Goal: Task Accomplishment & Management: Manage account settings

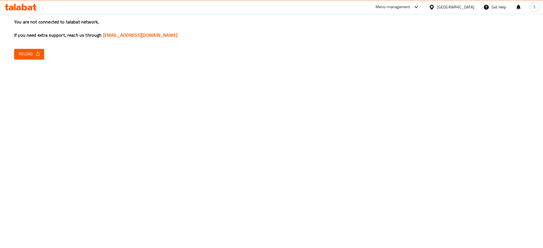
click at [329, 158] on div "You are not connected to talabat network, If you need extra support, reach us t…" at bounding box center [271, 124] width 543 height 248
click at [41, 54] on button "Reload" at bounding box center [29, 54] width 30 height 10
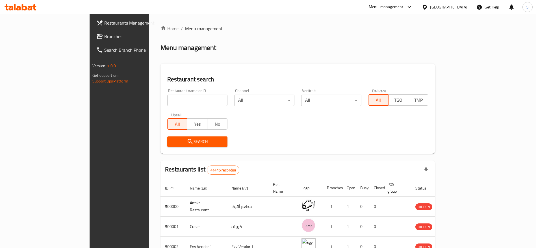
click at [167, 102] on input "search" at bounding box center [197, 100] width 60 height 11
click at [167, 102] on input "azaz gambary" at bounding box center [197, 100] width 60 height 11
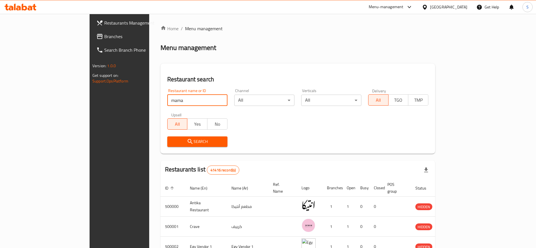
type input "Mama Kitchen"
click at [172, 143] on span "Search" at bounding box center [197, 141] width 51 height 7
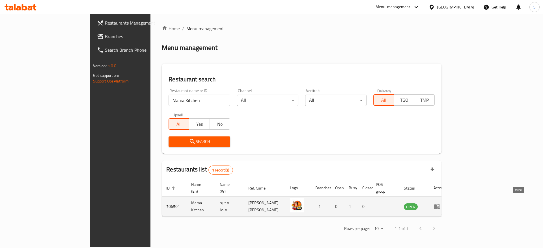
click at [440, 205] on icon "enhanced table" at bounding box center [437, 207] width 6 height 5
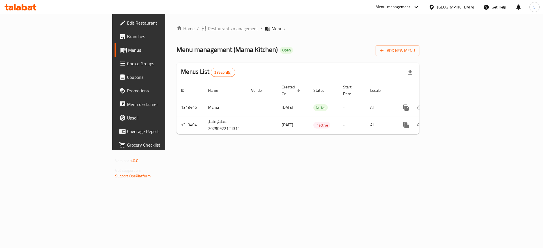
click at [127, 35] on span "Branches" at bounding box center [163, 36] width 72 height 7
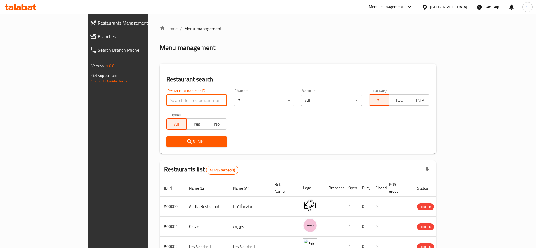
click at [166, 102] on input "search" at bounding box center [196, 100] width 61 height 11
type input "م"
type input "mama kitchen"
click button "Search" at bounding box center [196, 142] width 61 height 10
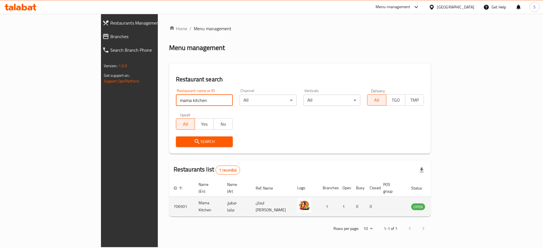
click at [447, 203] on icon "enhanced table" at bounding box center [444, 206] width 7 height 7
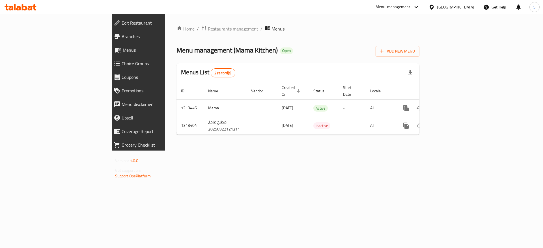
click at [268, 34] on div "Home / Restaurants management / Menus Menu management ( Mama Kitchen ) Open Add…" at bounding box center [297, 82] width 243 height 114
click at [208, 27] on span "Restaurants management" at bounding box center [233, 28] width 50 height 7
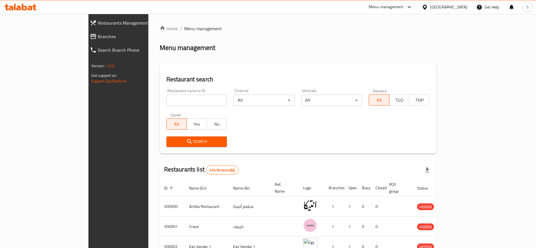
click at [166, 96] on input "search" at bounding box center [196, 100] width 61 height 11
type input "3b burger"
click button "Search" at bounding box center [196, 142] width 61 height 10
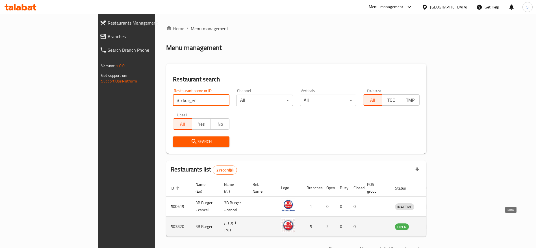
click at [431, 226] on icon "enhanced table" at bounding box center [430, 227] width 2 height 2
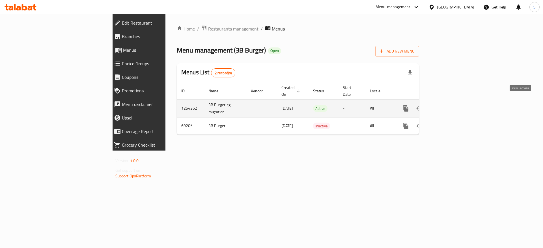
click at [449, 106] on icon "enhanced table" at bounding box center [446, 108] width 5 height 5
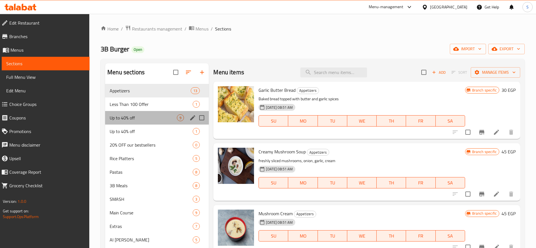
click at [153, 113] on div "Up to 40% off 9" at bounding box center [157, 118] width 104 height 14
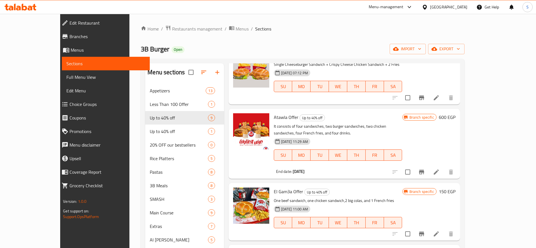
scroll to position [88, 0]
click at [424, 170] on icon "Branch-specific-item" at bounding box center [421, 172] width 5 height 5
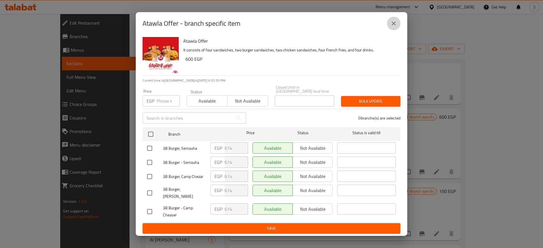
click at [393, 22] on icon "close" at bounding box center [393, 23] width 7 height 7
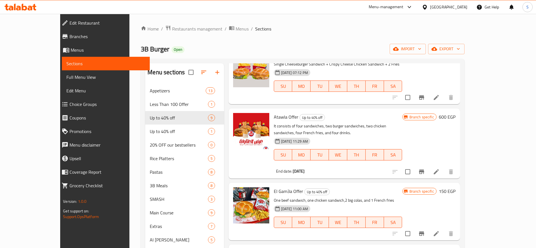
scroll to position [0, 0]
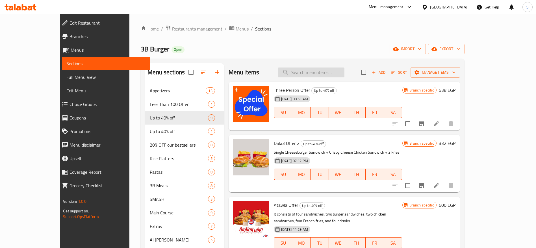
click at [330, 72] on input "search" at bounding box center [311, 73] width 67 height 10
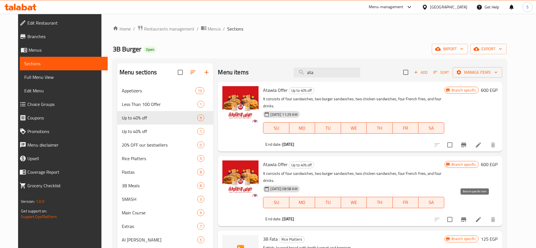
type input "ata"
click at [471, 213] on button "Branch-specific-item" at bounding box center [464, 220] width 14 height 14
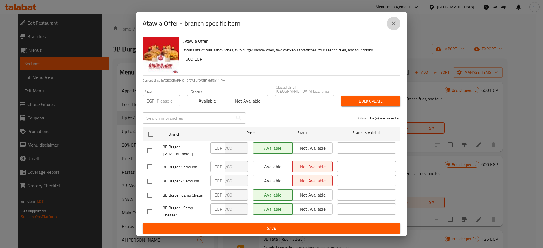
click at [393, 25] on icon "close" at bounding box center [393, 23] width 7 height 7
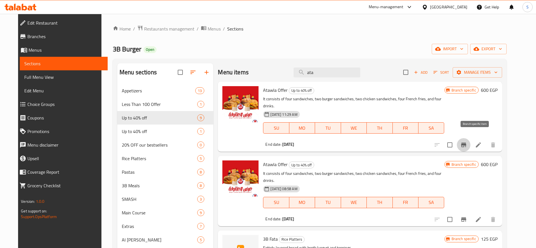
click at [471, 138] on button "Branch-specific-item" at bounding box center [464, 145] width 14 height 14
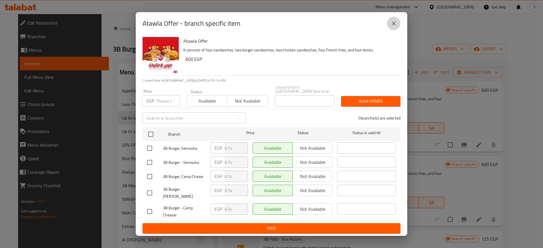
click at [395, 27] on icon "close" at bounding box center [393, 23] width 7 height 7
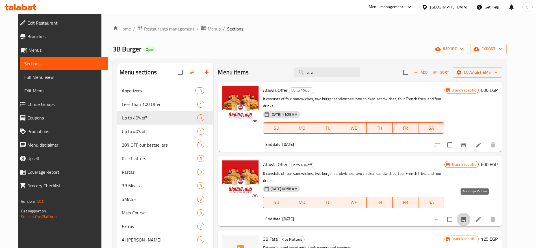
click at [466, 217] on icon "Branch-specific-item" at bounding box center [463, 219] width 5 height 5
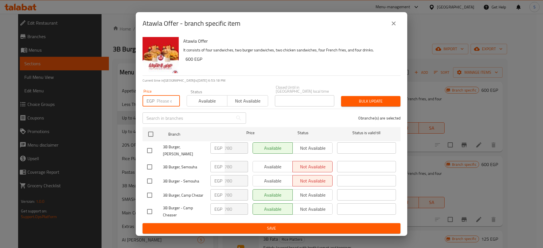
click at [161, 97] on input "number" at bounding box center [168, 100] width 23 height 11
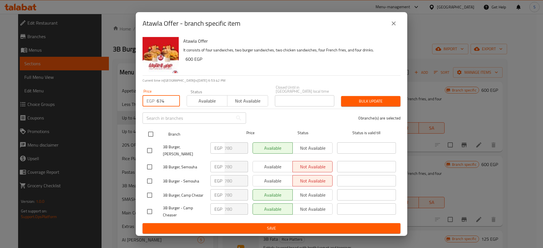
type input "674"
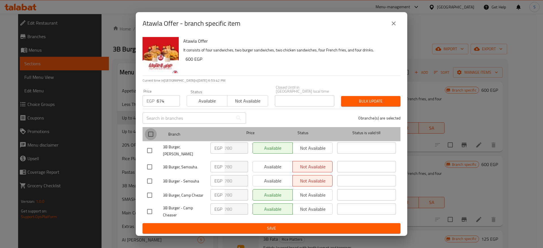
click at [155, 130] on input "checkbox" at bounding box center [151, 134] width 12 height 12
checkbox input "true"
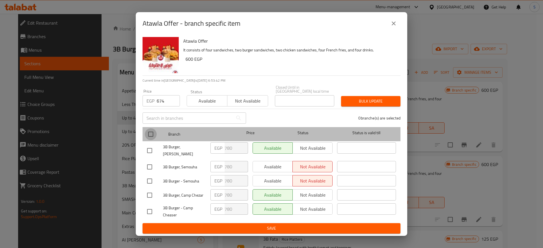
checkbox input "true"
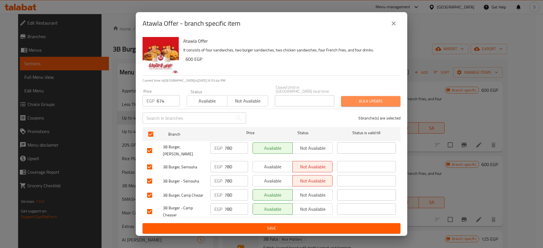
click at [359, 98] on span "Bulk update" at bounding box center [370, 101] width 50 height 7
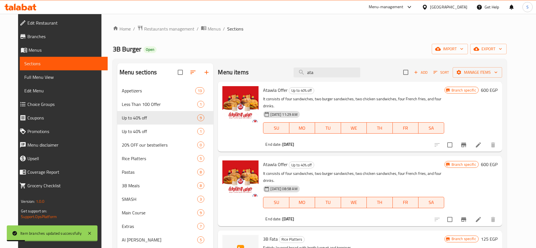
click at [274, 62] on div "Menu sections Appetizers 13 Less Than 100 Offer 1 Up to 40% off 9 Up to 40% off…" at bounding box center [310, 217] width 394 height 317
click at [321, 72] on input "ata" at bounding box center [327, 73] width 67 height 10
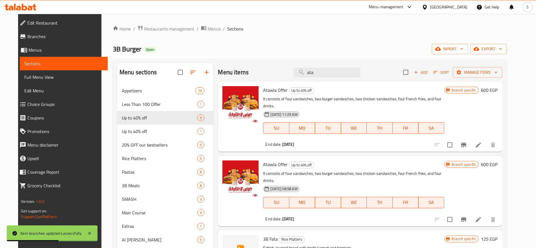
click at [348, 59] on div "Menu sections Appetizers 13 Less Than 100 Offer 1 Up to 40% off 9 Up to 40% off…" at bounding box center [310, 217] width 394 height 317
click at [467, 142] on icon "Branch-specific-item" at bounding box center [463, 145] width 7 height 7
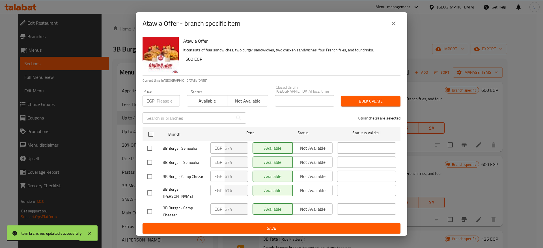
click at [157, 100] on input "number" at bounding box center [168, 100] width 23 height 11
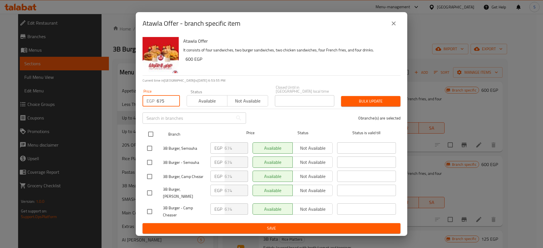
type input "675"
click at [150, 130] on input "checkbox" at bounding box center [151, 134] width 12 height 12
checkbox input "true"
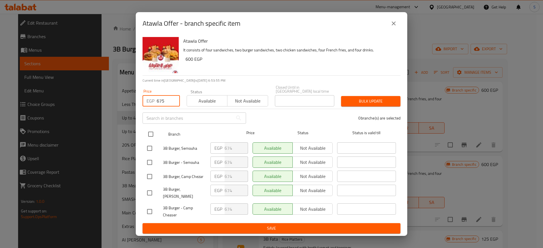
checkbox input "true"
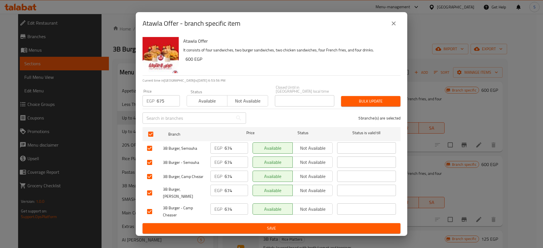
click at [361, 100] on span "Bulk update" at bounding box center [370, 101] width 50 height 7
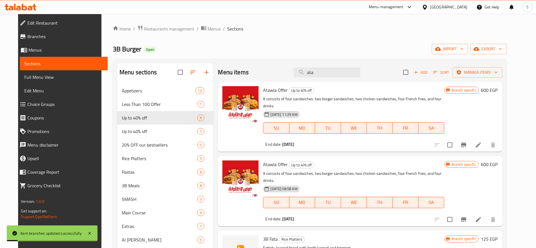
click at [467, 216] on icon "Branch-specific-item" at bounding box center [463, 219] width 7 height 7
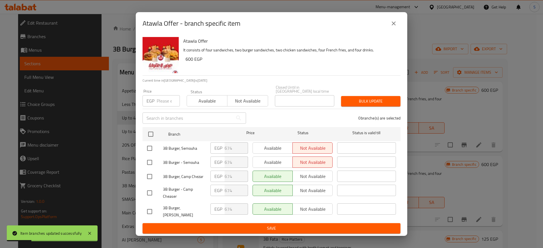
click at [164, 99] on input "number" at bounding box center [168, 100] width 23 height 11
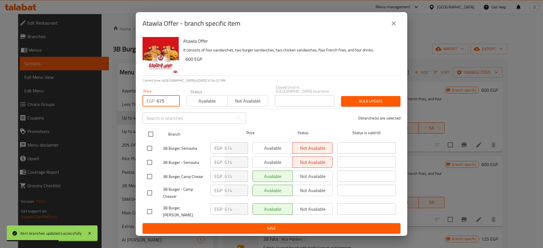
type input "675"
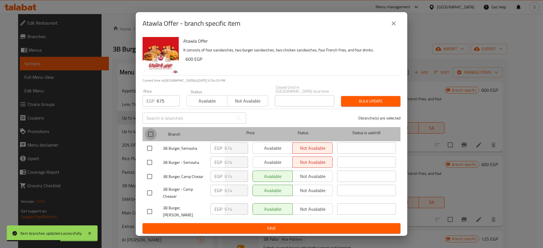
click at [153, 131] on input "checkbox" at bounding box center [151, 134] width 12 height 12
checkbox input "true"
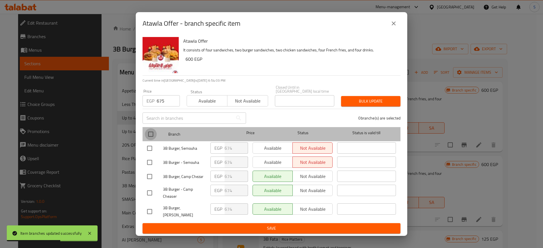
checkbox input "true"
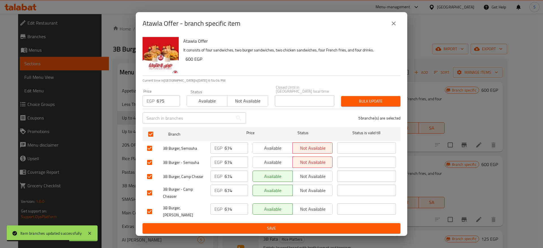
click at [369, 102] on span "Bulk update" at bounding box center [370, 101] width 50 height 7
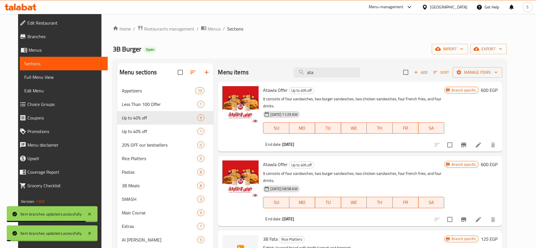
click at [336, 27] on ol "Home / Restaurants management / Menus / Sections" at bounding box center [310, 28] width 394 height 7
click at [357, 35] on div "Home / Restaurants management / Menus / Sections 3B Burger Open import export M…" at bounding box center [310, 200] width 394 height 351
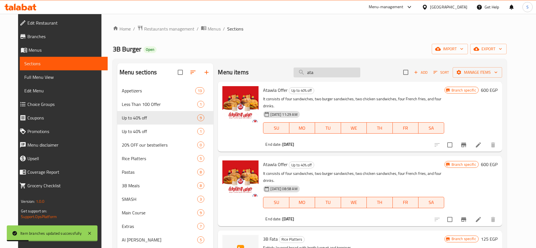
click at [349, 68] on input "ata" at bounding box center [327, 73] width 67 height 10
click at [358, 35] on div "Home / Restaurants management / Menus / Sections 3B Burger Open import export M…" at bounding box center [310, 200] width 394 height 351
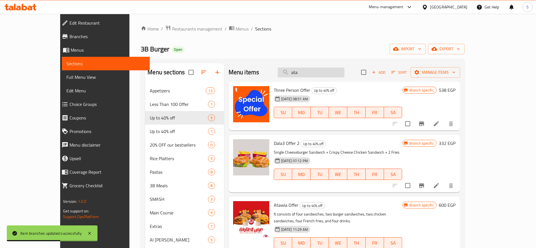
click at [336, 71] on input "ata" at bounding box center [311, 73] width 67 height 10
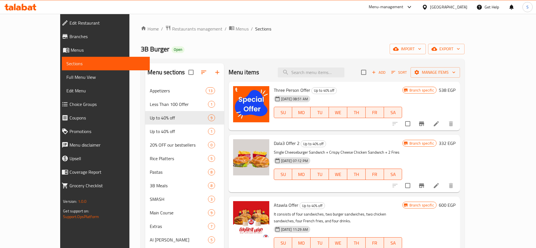
click at [271, 10] on div "Menu-management [GEOGRAPHIC_DATA] Get Help S" at bounding box center [268, 7] width 536 height 14
click at [313, 66] on div "Menu items Add Sort Manage items" at bounding box center [344, 72] width 231 height 18
click at [319, 73] on input "search" at bounding box center [311, 73] width 67 height 10
click at [236, 28] on span "Menus" at bounding box center [242, 28] width 13 height 7
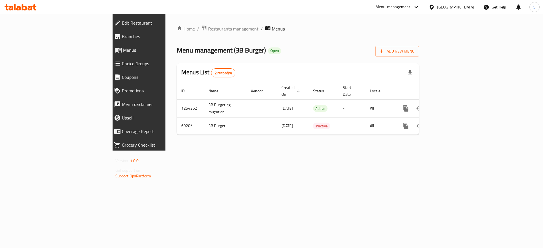
click at [208, 31] on span "Restaurants management" at bounding box center [233, 28] width 50 height 7
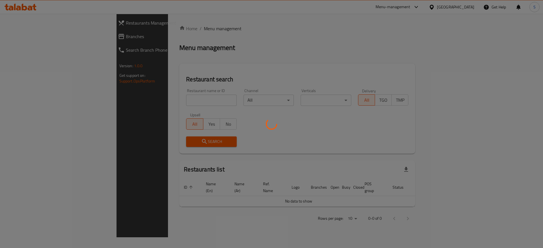
click at [160, 98] on div at bounding box center [271, 124] width 543 height 248
click at [160, 101] on div at bounding box center [271, 124] width 543 height 248
click at [149, 101] on div at bounding box center [271, 124] width 543 height 248
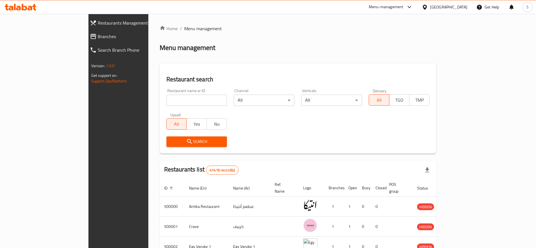
click at [166, 103] on input "search" at bounding box center [196, 100] width 61 height 11
paste input "697281"
type input "697281"
click button "Search" at bounding box center [196, 142] width 61 height 10
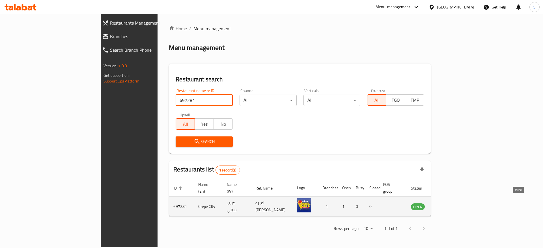
click at [447, 203] on icon "enhanced table" at bounding box center [443, 206] width 7 height 7
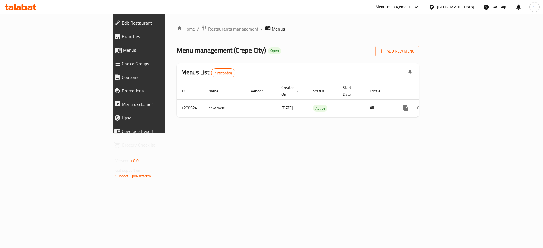
click at [122, 24] on span "Edit Restaurant" at bounding box center [160, 23] width 77 height 7
